Goal: Find specific page/section: Find specific page/section

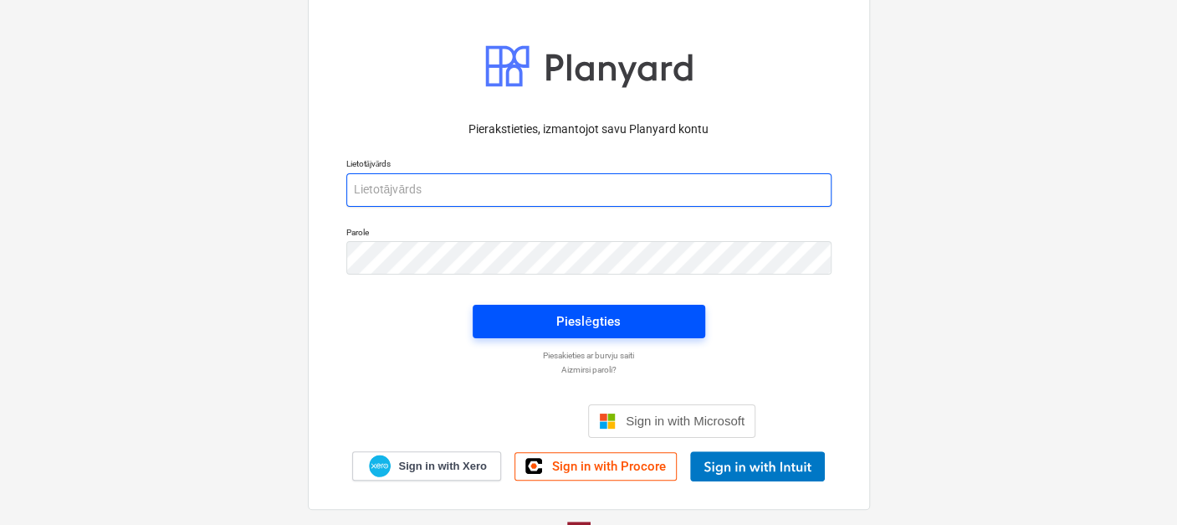
type input "[EMAIL_ADDRESS][DOMAIN_NAME]"
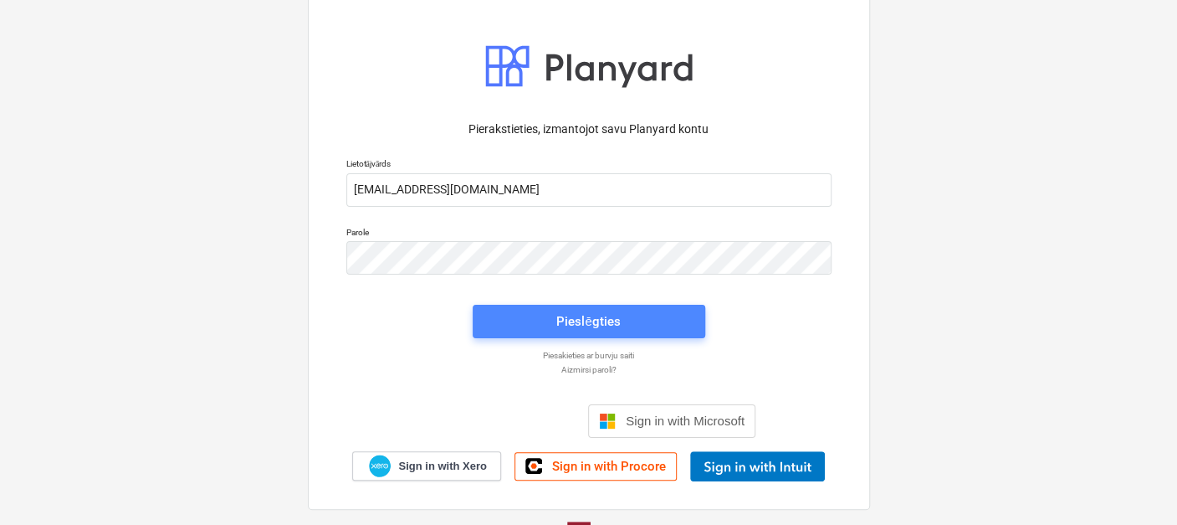
click at [575, 318] on div "Pieslēgties" at bounding box center [588, 321] width 64 height 22
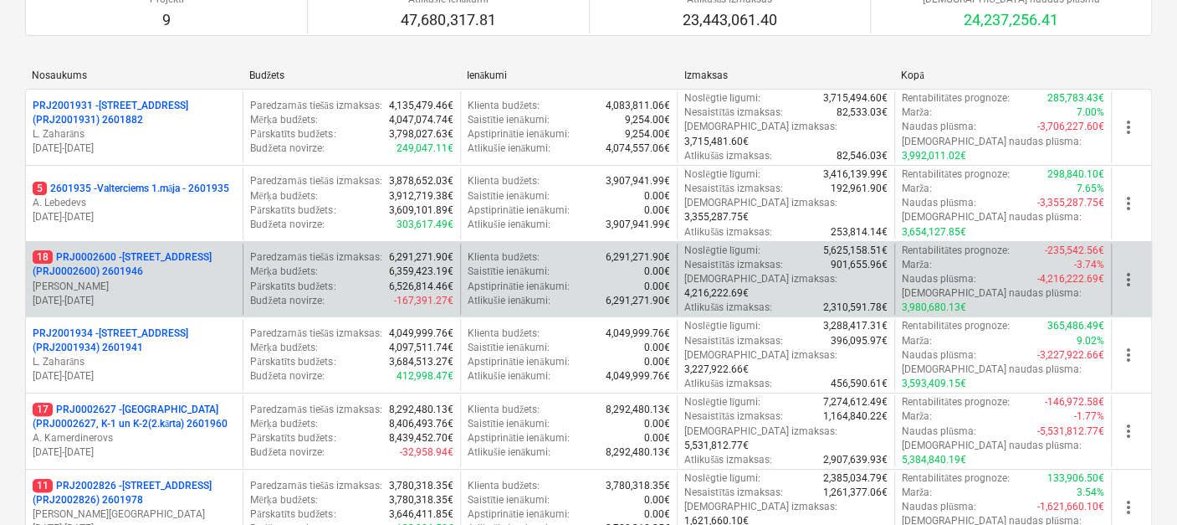
scroll to position [152, 0]
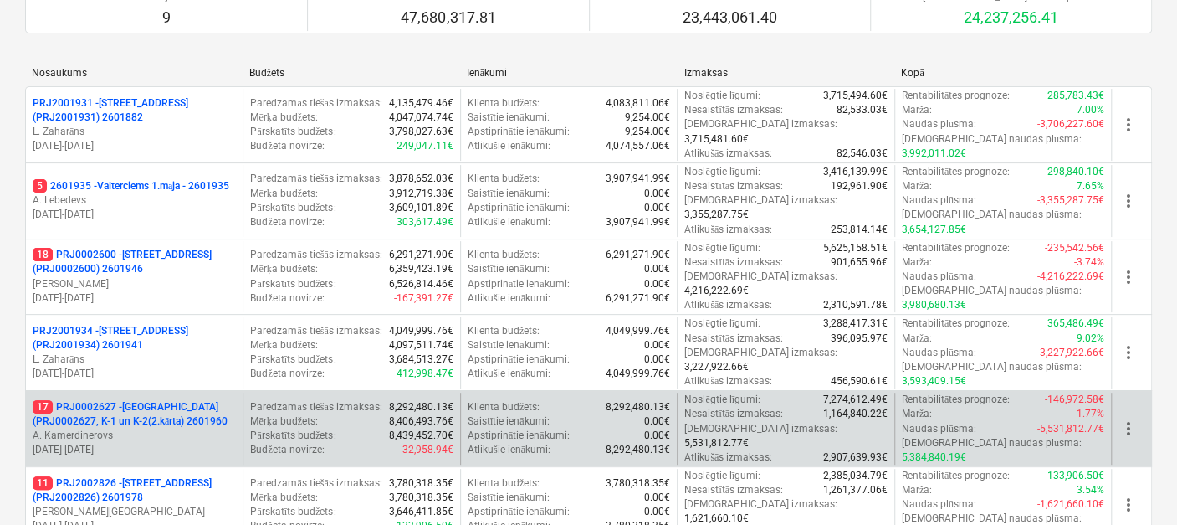
click at [160, 400] on p "17 PRJ0002627 - [GEOGRAPHIC_DATA] (PRJ0002627, K-1 un K-2(2.kārta) 2601960" at bounding box center [134, 414] width 203 height 28
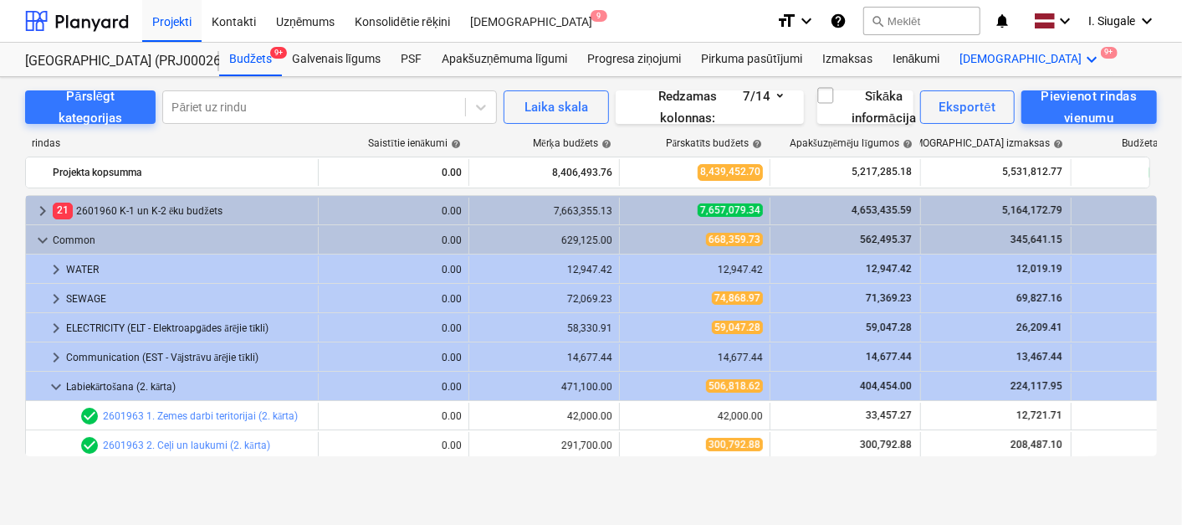
click at [1083, 54] on icon "keyboard_arrow_down" at bounding box center [1093, 59] width 20 height 20
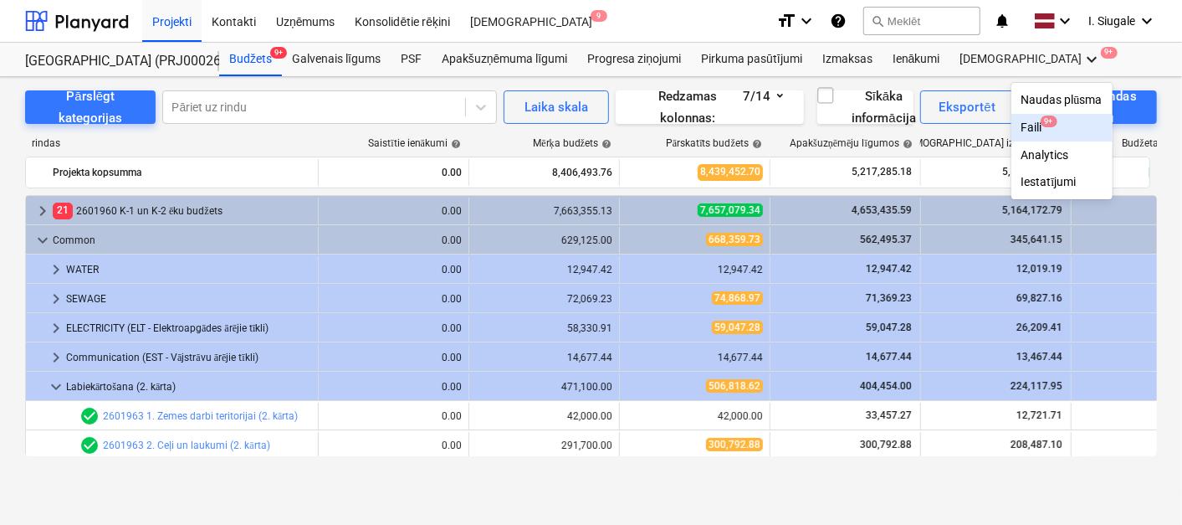
click at [1041, 119] on span "9+" at bounding box center [1049, 121] width 17 height 12
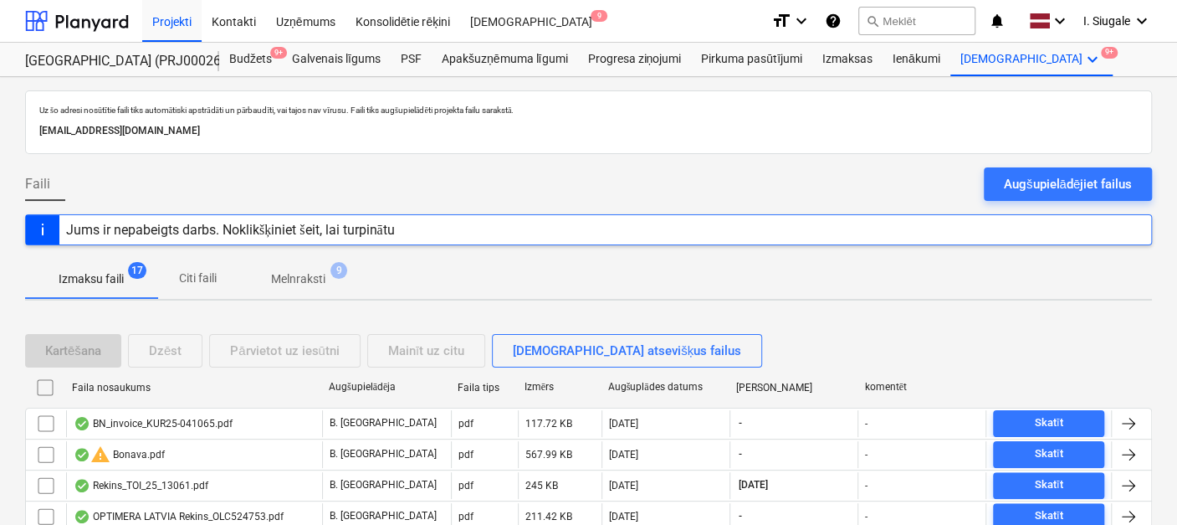
click at [169, 349] on div "Kartēšana Dzēst Pārvietot uz iesūtni Mainīt uz citu [DEMOGRAPHIC_DATA] atsevišķ…" at bounding box center [397, 350] width 744 height 33
click at [157, 341] on div "Kartēšana Dzēst Pārvietot uz iesūtni Mainīt uz citu [DEMOGRAPHIC_DATA] atsevišķ…" at bounding box center [397, 350] width 744 height 33
click at [209, 273] on p "Citi faili" at bounding box center [197, 278] width 40 height 18
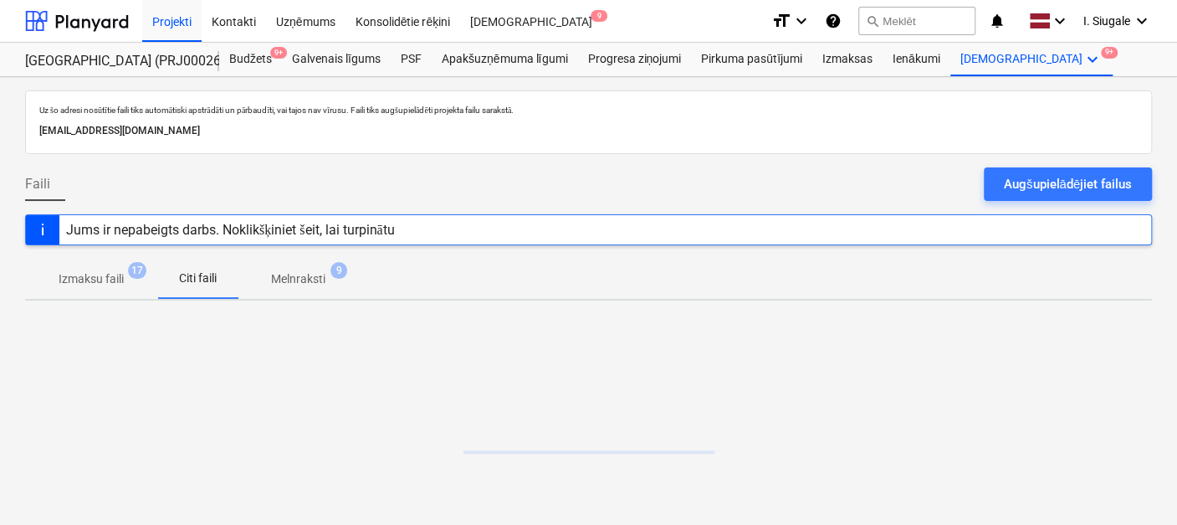
click at [310, 275] on p "Melnraksti" at bounding box center [298, 279] width 54 height 18
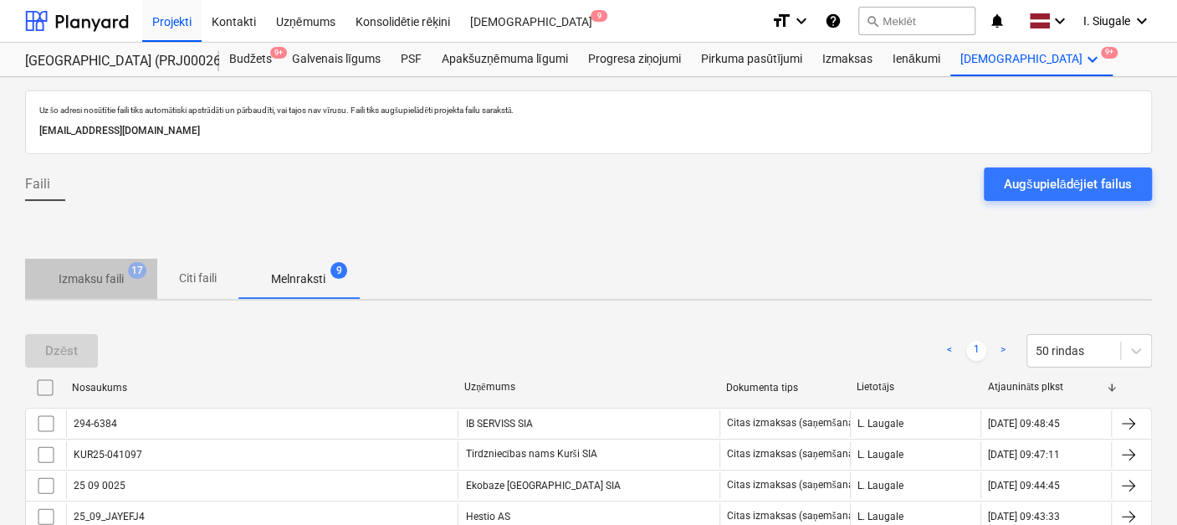
click at [100, 284] on p "Izmaksu faili" at bounding box center [91, 279] width 65 height 18
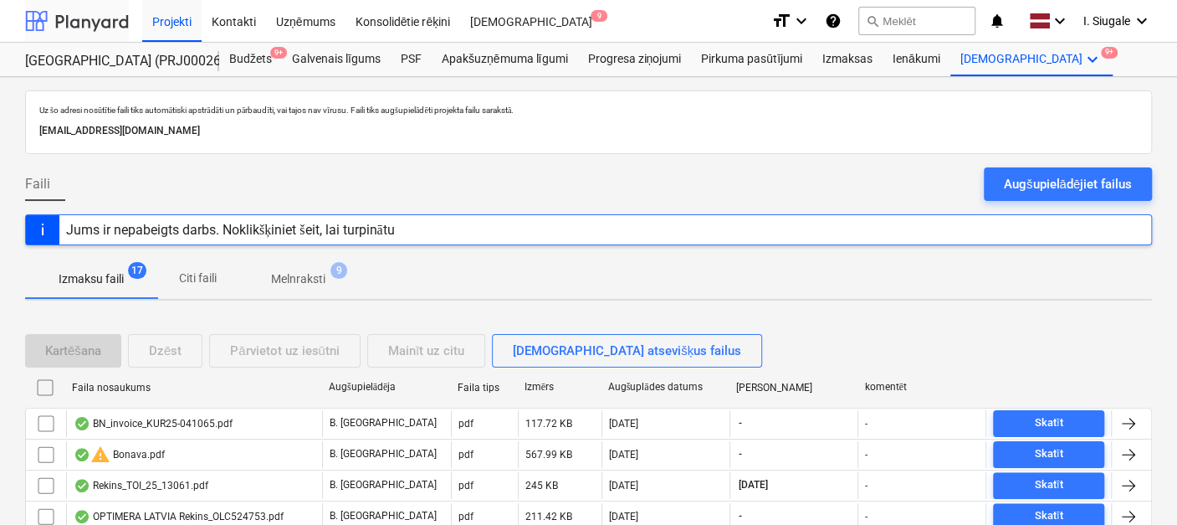
click at [85, 26] on div at bounding box center [77, 21] width 104 height 42
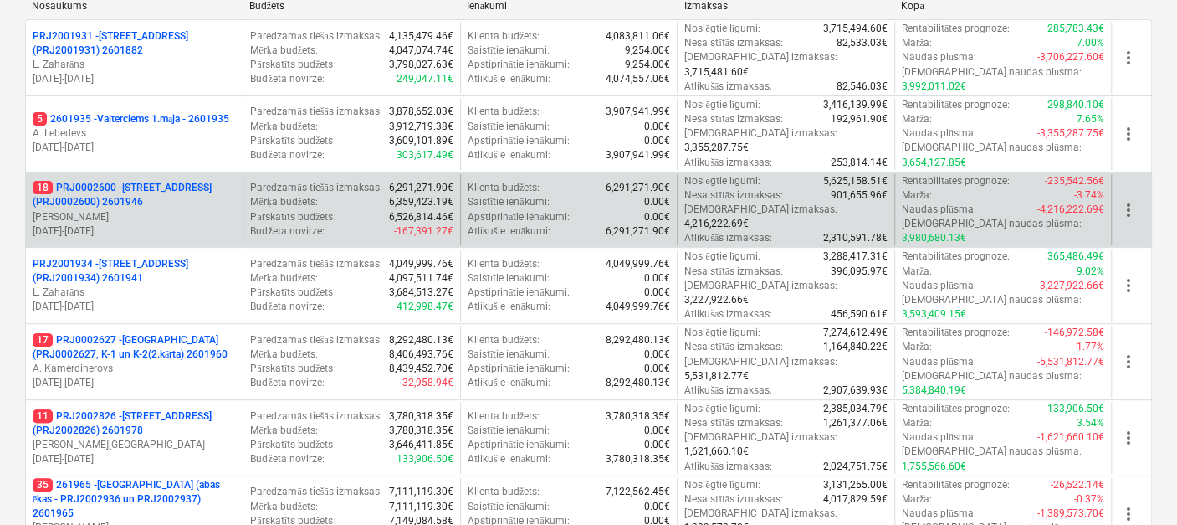
scroll to position [223, 0]
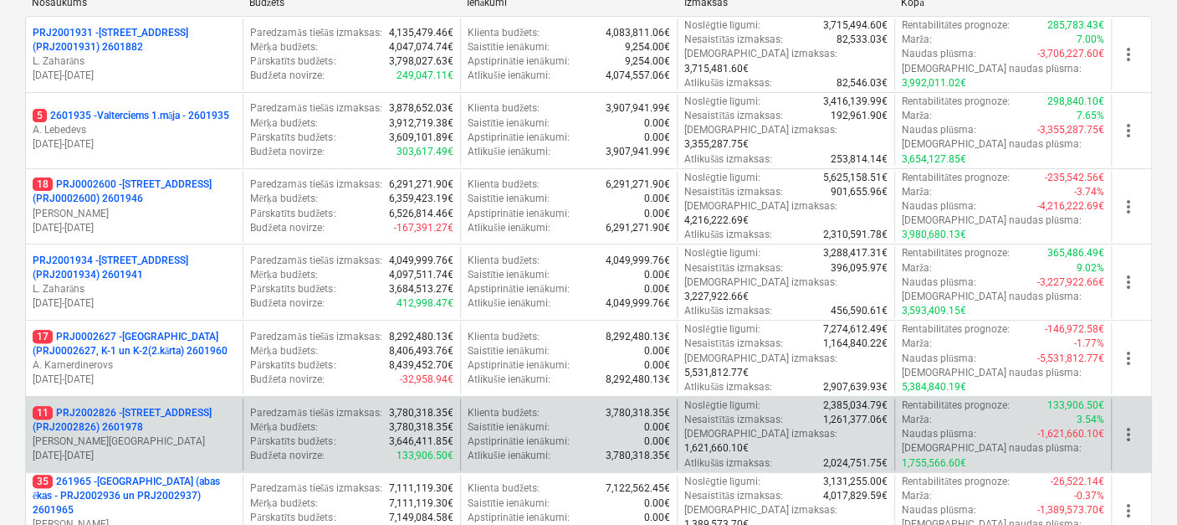
click at [196, 406] on p "11 PRJ2002826 - [STREET_ADDRESS] (PRJ2002826) 2601978" at bounding box center [134, 420] width 203 height 28
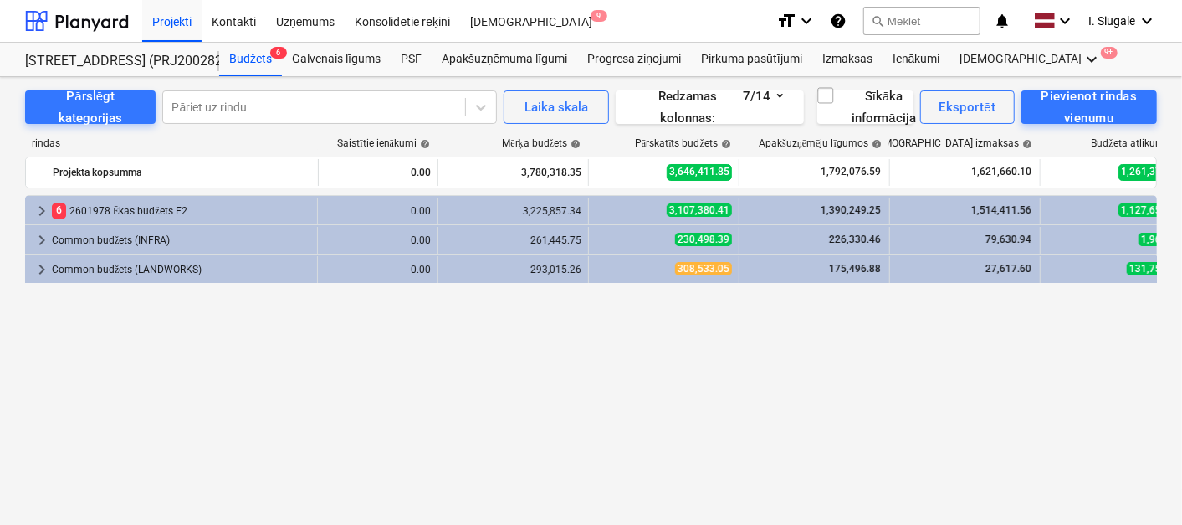
scroll to position [0, 40]
